Goal: Information Seeking & Learning: Understand process/instructions

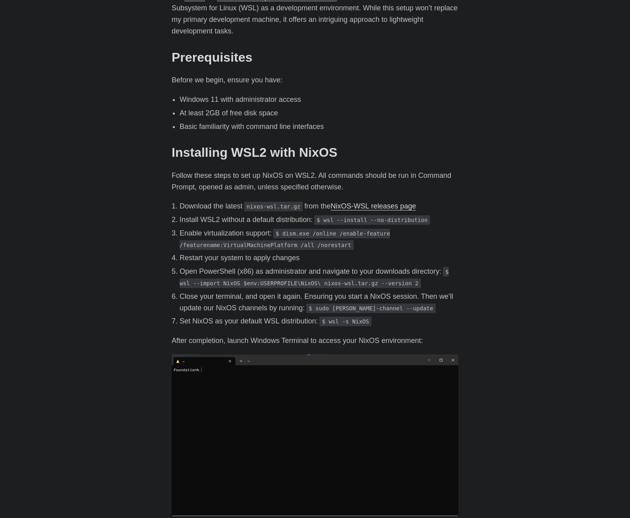
scroll to position [358, 0]
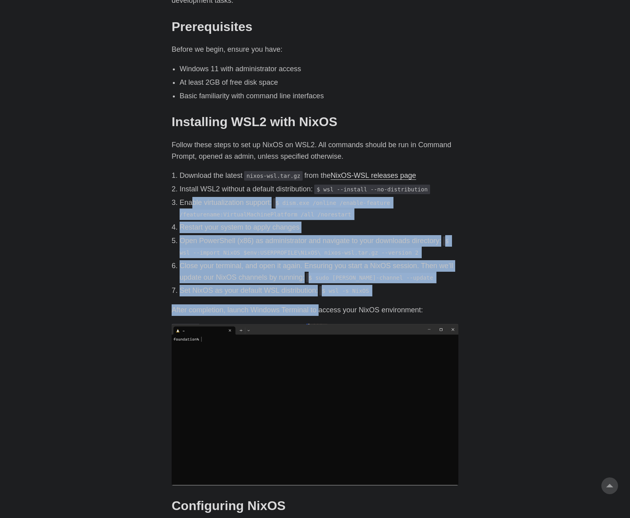
drag, startPoint x: 195, startPoint y: 194, endPoint x: 319, endPoint y: 294, distance: 158.5
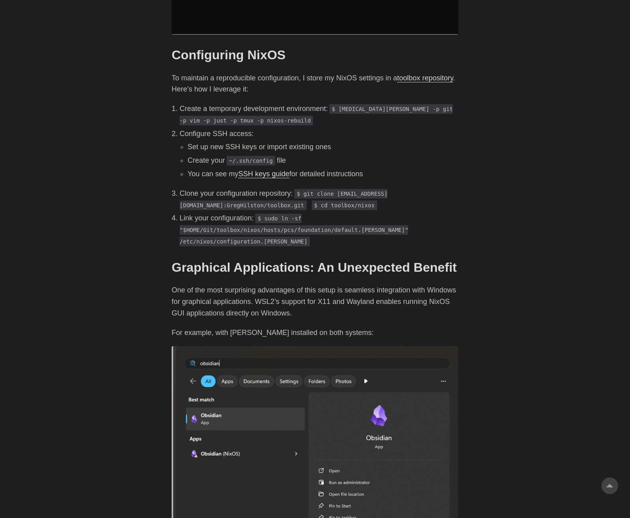
scroll to position [836, 0]
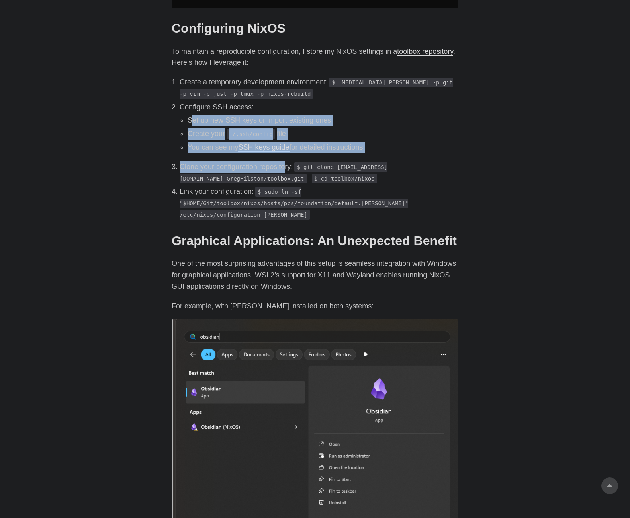
drag, startPoint x: 192, startPoint y: 103, endPoint x: 285, endPoint y: 153, distance: 105.6
click at [285, 153] on ol "Create a temporary development environment: $ [MEDICAL_DATA][PERSON_NAME] -p gi…" at bounding box center [315, 148] width 287 height 144
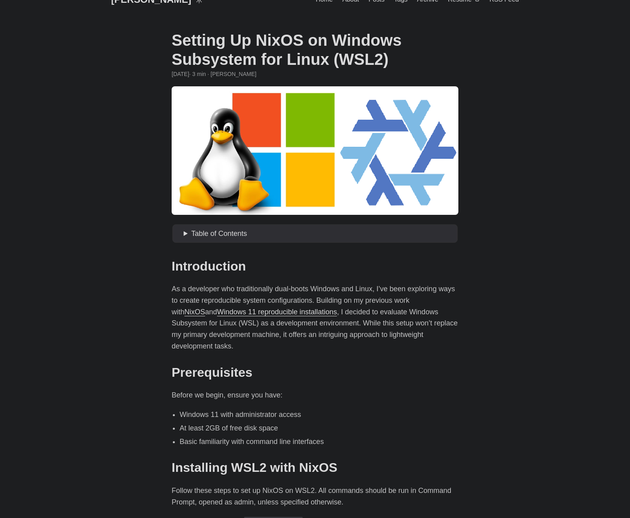
scroll to position [0, 0]
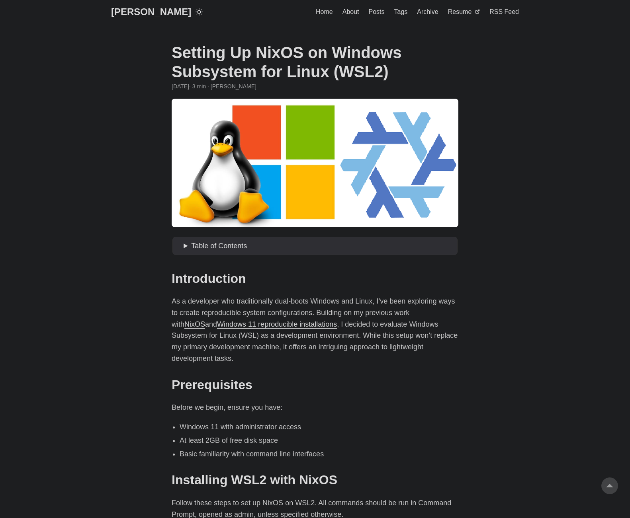
scroll to position [597, 0]
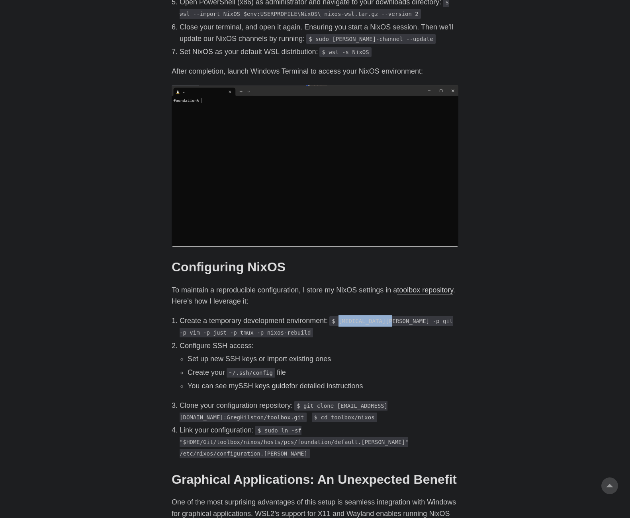
drag, startPoint x: 340, startPoint y: 309, endPoint x: 388, endPoint y: 306, distance: 47.8
click at [388, 316] on code "$ [MEDICAL_DATA][PERSON_NAME] -p git -p vim -p just -p tmux -p nixos-rebuild" at bounding box center [316, 326] width 273 height 21
copy code "nix-shell -p git"
